Goal: Task Accomplishment & Management: Use online tool/utility

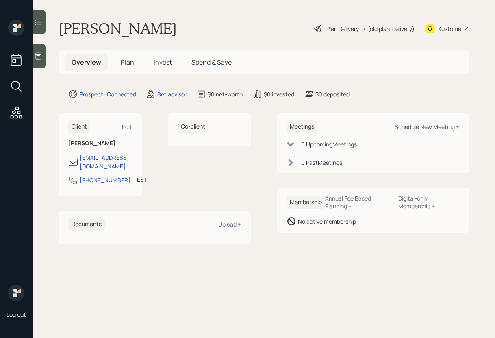
click at [427, 127] on div "Schedule New Meeting +" at bounding box center [427, 127] width 65 height 8
select select "round-[PERSON_NAME]"
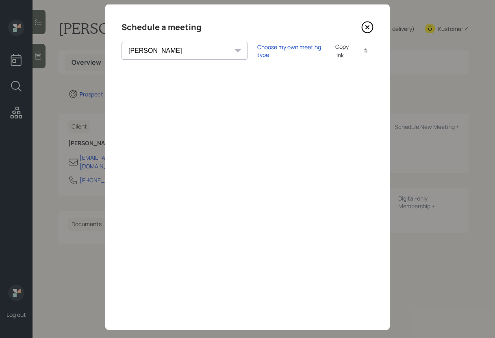
scroll to position [28, 0]
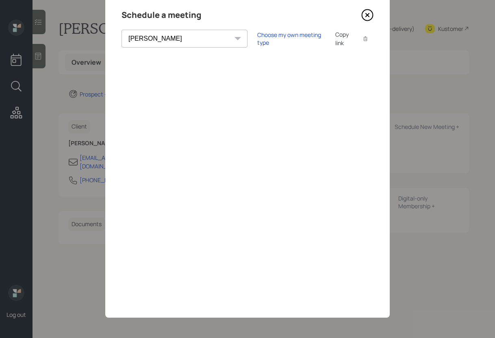
click at [366, 14] on icon at bounding box center [367, 14] width 3 height 3
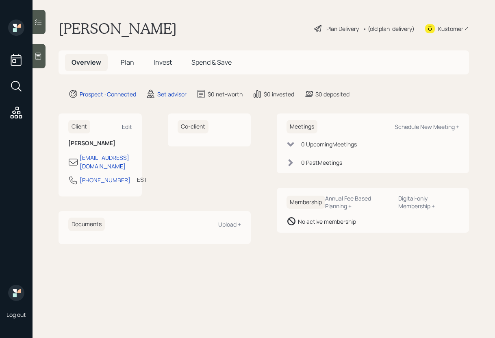
click at [41, 61] on div at bounding box center [39, 56] width 13 height 24
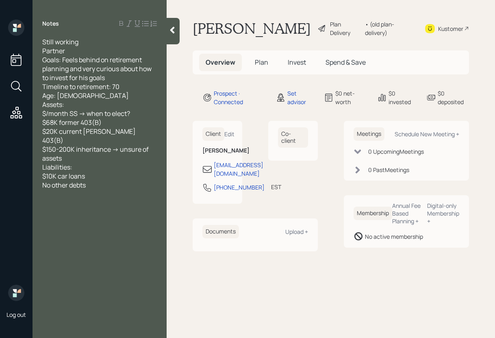
click at [175, 35] on div at bounding box center [173, 31] width 13 height 26
